Goal: Check status: Check status

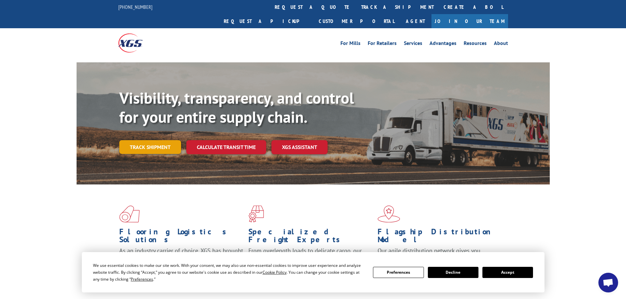
click at [162, 140] on link "Track shipment" at bounding box center [150, 147] width 62 height 14
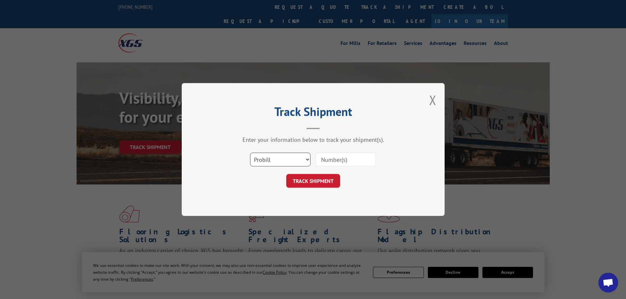
click at [268, 159] on select "Select category... Probill BOL PO" at bounding box center [280, 160] width 60 height 14
select select "bol"
click at [250, 153] on select "Select category... Probill BOL PO" at bounding box center [280, 160] width 60 height 14
click at [329, 163] on input at bounding box center [346, 160] width 60 height 14
paste input "869659"
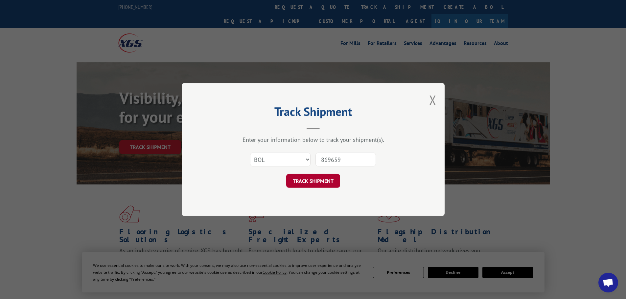
type input "869659"
click at [324, 183] on button "TRACK SHIPMENT" at bounding box center [313, 181] width 54 height 14
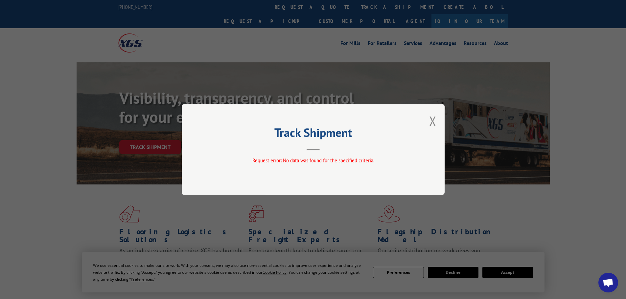
click at [313, 133] on h2 "Track Shipment" at bounding box center [313, 134] width 197 height 12
click at [430, 122] on button "Close modal" at bounding box center [432, 120] width 7 height 17
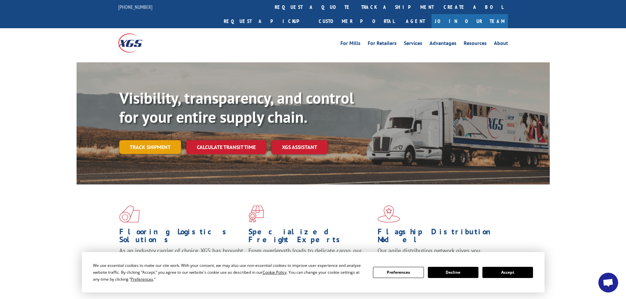
click at [154, 140] on link "Track shipment" at bounding box center [150, 147] width 62 height 14
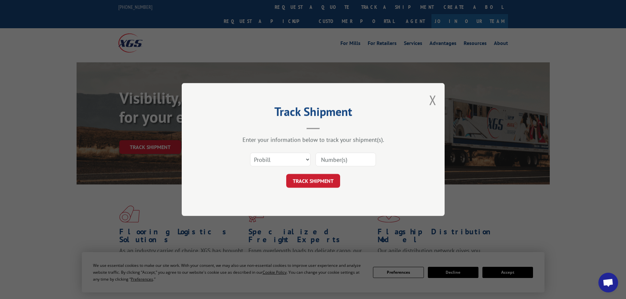
click at [200, 163] on div "Track Shipment Enter your information below to track your shipment(s). Select c…" at bounding box center [313, 149] width 263 height 133
click at [285, 158] on select "Select category... Probill BOL PO" at bounding box center [280, 160] width 60 height 14
click at [343, 162] on input at bounding box center [346, 160] width 60 height 14
paste input "17450673"
type input "17450673"
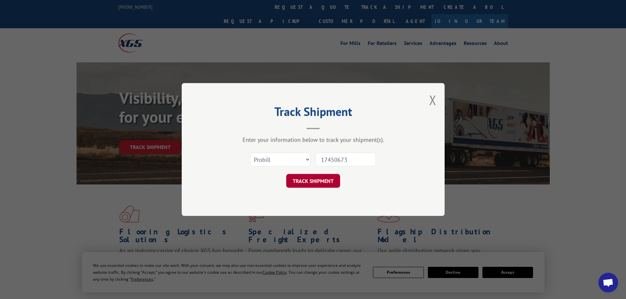
click at [318, 183] on button "TRACK SHIPMENT" at bounding box center [313, 181] width 54 height 14
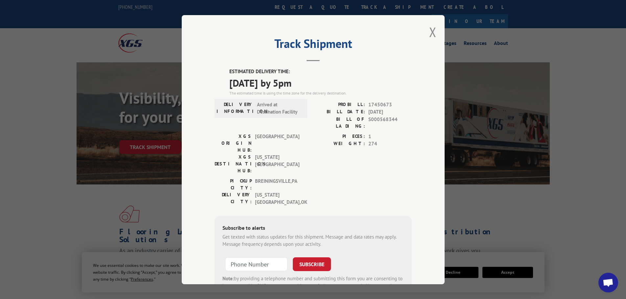
click at [207, 241] on div "Track Shipment ESTIMATED DELIVERY TIME: [DATE] by 5pm The estimated time is usi…" at bounding box center [313, 150] width 263 height 270
click at [426, 31] on div "Track Shipment ESTIMATED DELIVERY TIME: [DATE] by 5pm The estimated time is usi…" at bounding box center [313, 150] width 263 height 270
click at [435, 36] on div "Track Shipment ESTIMATED DELIVERY TIME: [DATE] by 5pm The estimated time is usi…" at bounding box center [313, 150] width 263 height 270
click at [430, 28] on button "Close modal" at bounding box center [432, 31] width 7 height 17
